Goal: Task Accomplishment & Management: Manage account settings

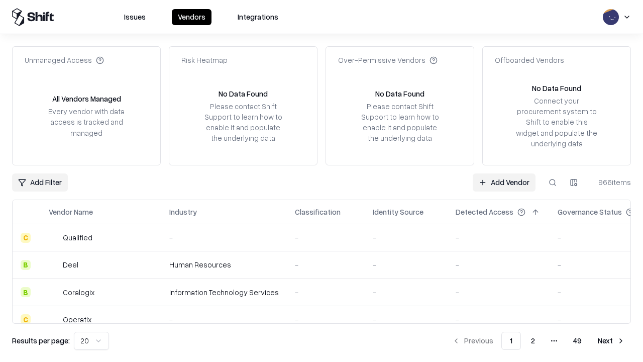
click at [504, 182] on link "Add Vendor" at bounding box center [504, 182] width 63 height 18
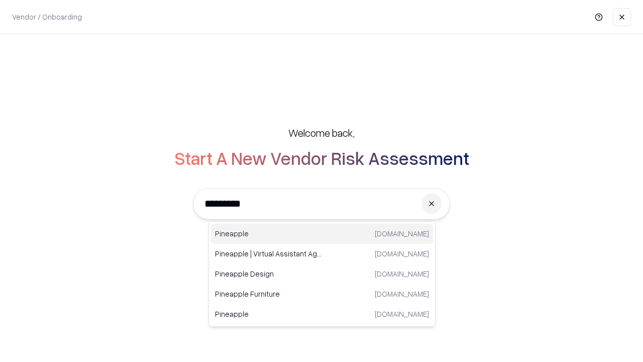
click at [322, 234] on div "Pineapple [DOMAIN_NAME]" at bounding box center [322, 234] width 222 height 20
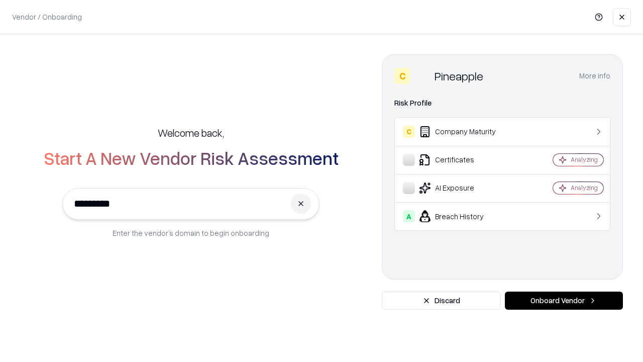
type input "*********"
click at [564, 301] on button "Onboard Vendor" at bounding box center [564, 300] width 118 height 18
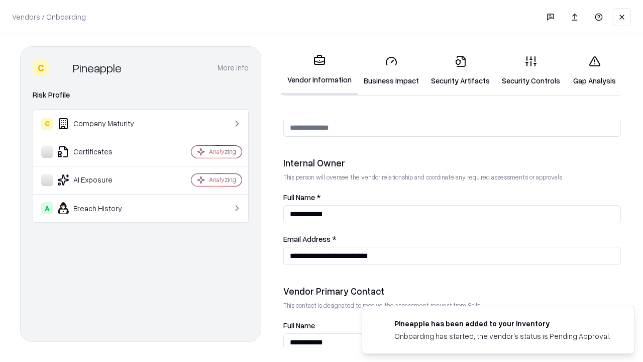
scroll to position [521, 0]
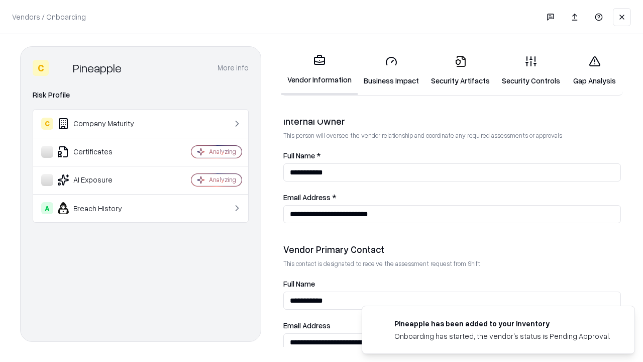
click at [392, 70] on link "Business Impact" at bounding box center [391, 70] width 67 height 47
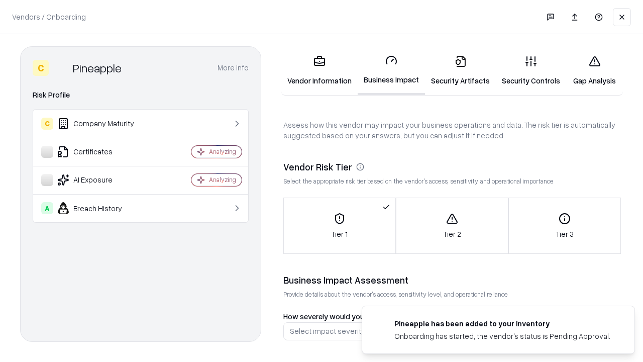
click at [460, 70] on link "Security Artifacts" at bounding box center [460, 70] width 71 height 47
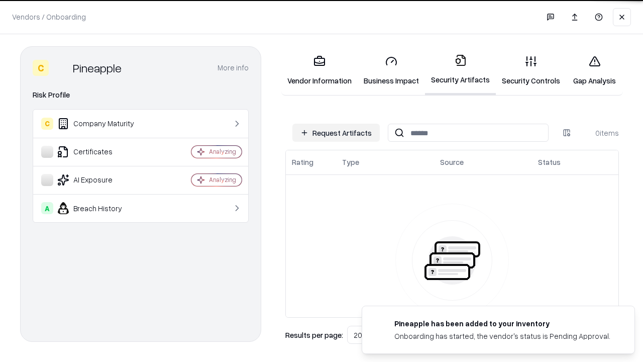
click at [336, 133] on button "Request Artifacts" at bounding box center [335, 133] width 87 height 18
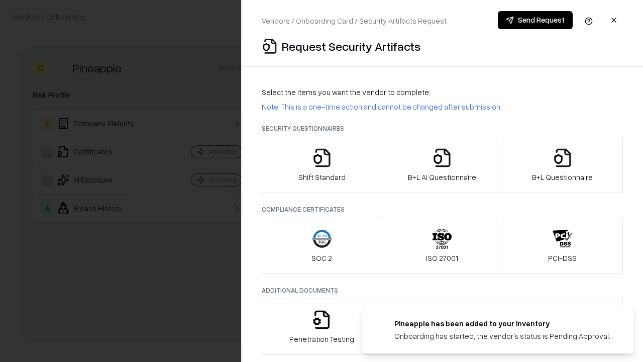
click at [322, 165] on icon "button" at bounding box center [322, 158] width 20 height 20
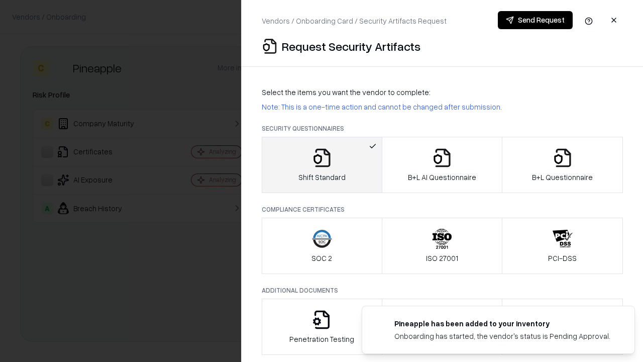
click at [535, 20] on button "Send Request" at bounding box center [535, 20] width 75 height 18
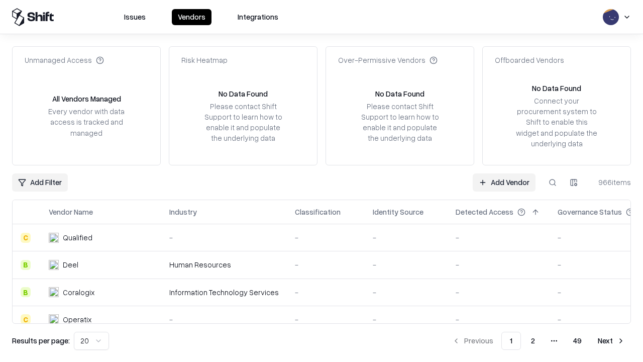
click at [553, 182] on button at bounding box center [553, 182] width 18 height 18
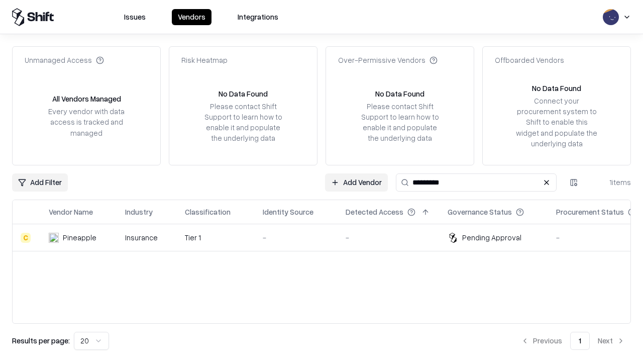
type input "*********"
click at [328, 237] on div "-" at bounding box center [296, 237] width 67 height 11
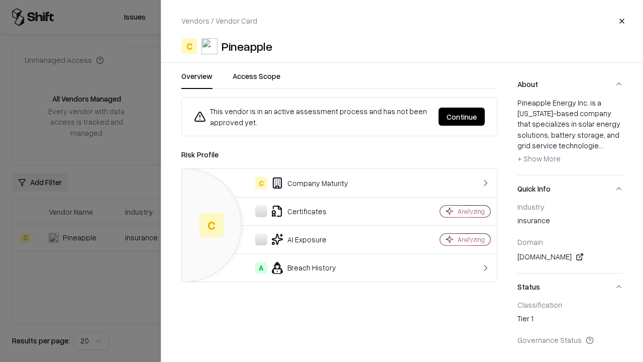
click at [462, 117] on button "Continue" at bounding box center [462, 117] width 46 height 18
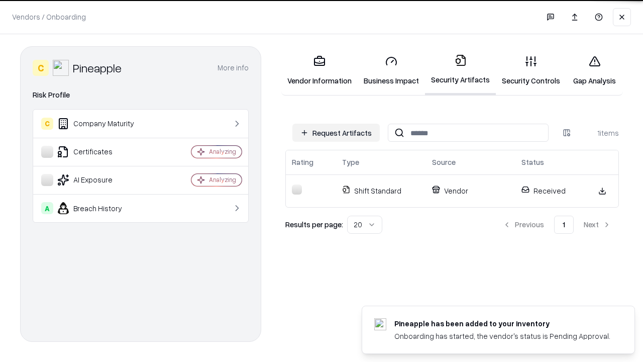
click at [595, 70] on link "Gap Analysis" at bounding box center [594, 70] width 57 height 47
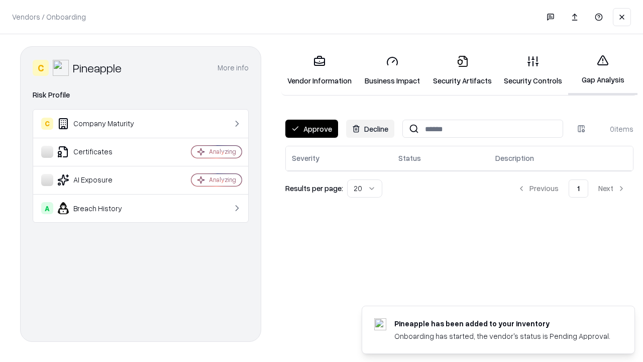
click at [312, 129] on button "Approve" at bounding box center [311, 129] width 53 height 18
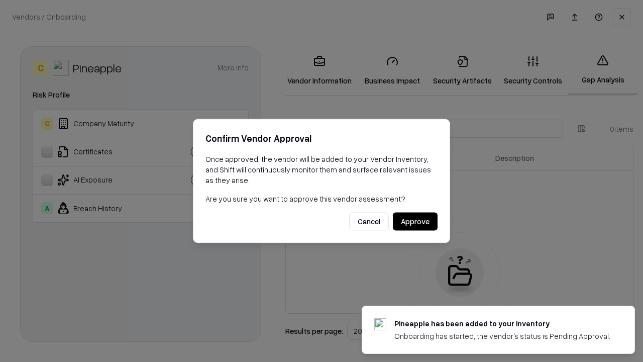
click at [415, 221] on button "Approve" at bounding box center [415, 222] width 45 height 18
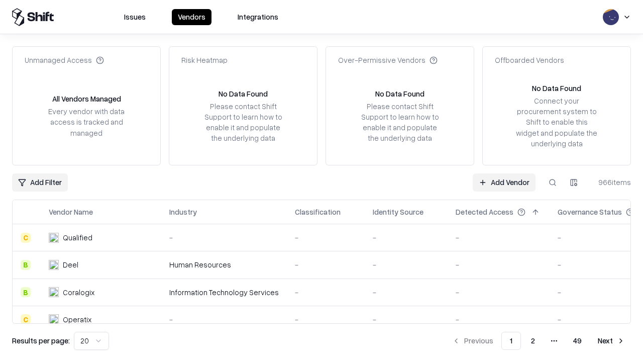
type input "*********"
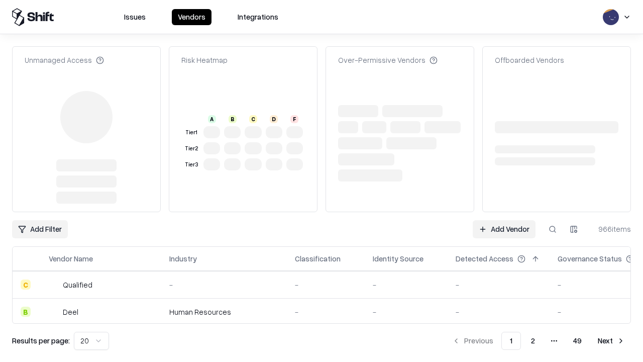
click at [504, 220] on link "Add Vendor" at bounding box center [504, 229] width 63 height 18
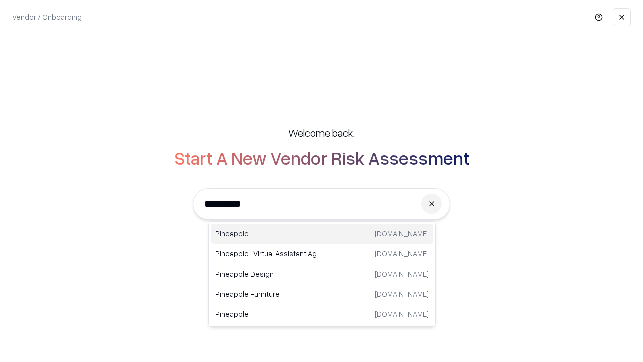
click at [322, 234] on div "Pineapple [DOMAIN_NAME]" at bounding box center [322, 234] width 222 height 20
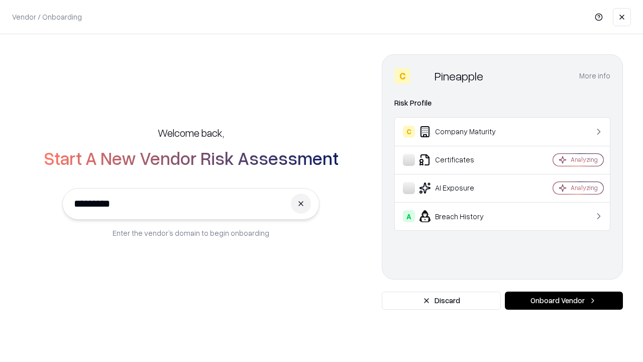
type input "*********"
click at [564, 301] on button "Onboard Vendor" at bounding box center [564, 300] width 118 height 18
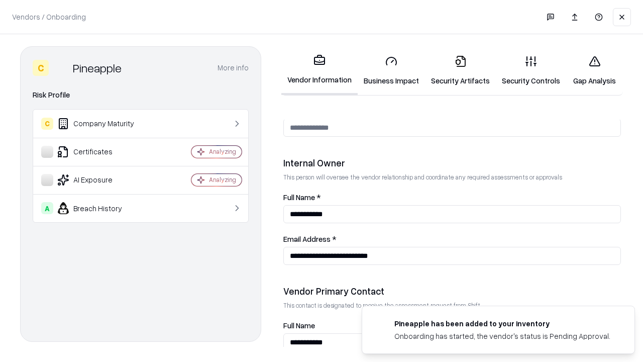
scroll to position [521, 0]
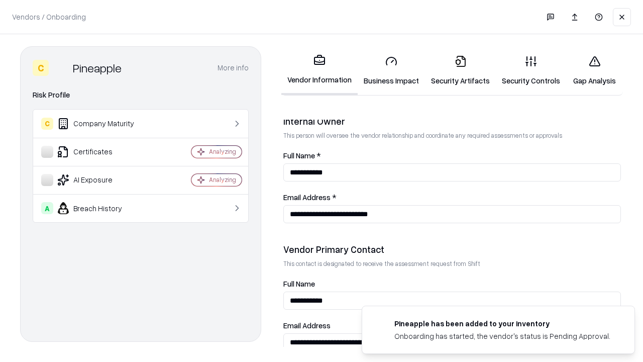
click at [595, 70] on link "Gap Analysis" at bounding box center [594, 70] width 57 height 47
